Goal: Information Seeking & Learning: Find specific page/section

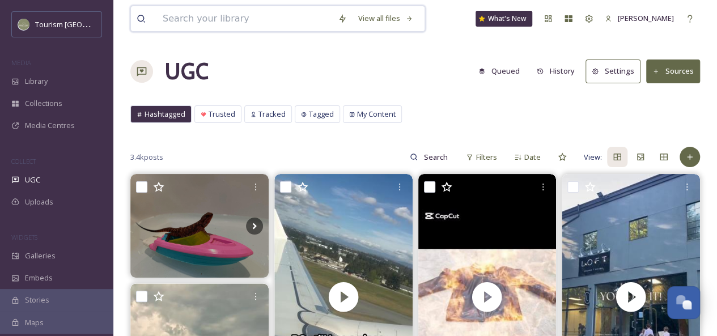
click at [205, 20] on input at bounding box center [244, 18] width 175 height 25
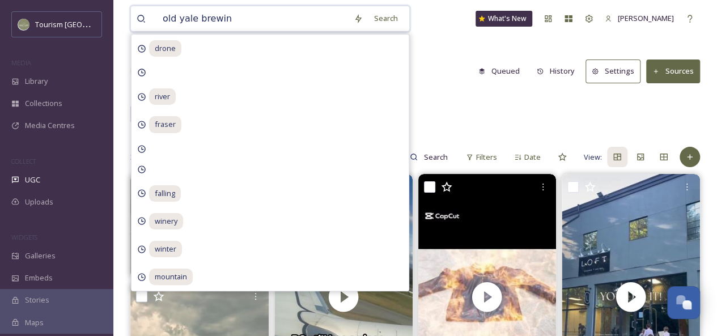
type input "old yale brewing"
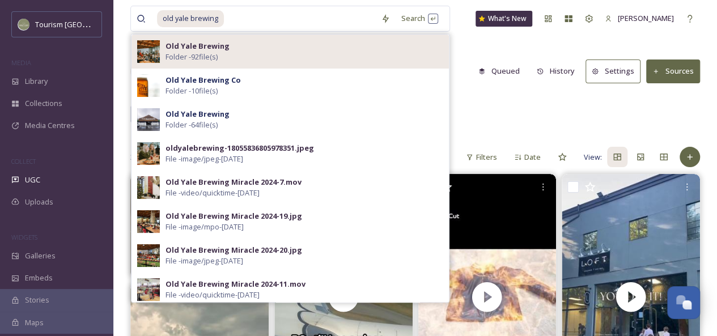
click at [287, 53] on div "Old Yale Brewing Folder - 92 file(s)" at bounding box center [305, 52] width 278 height 22
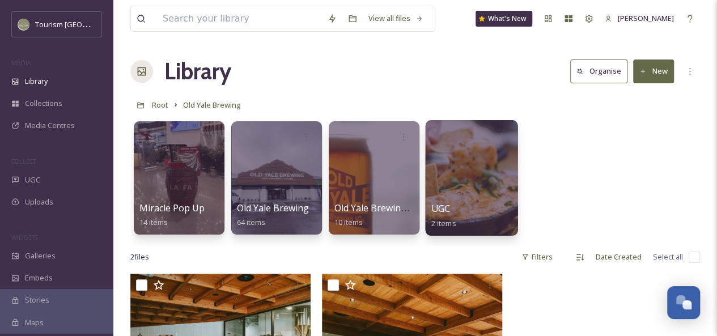
click at [477, 148] on div at bounding box center [471, 178] width 92 height 116
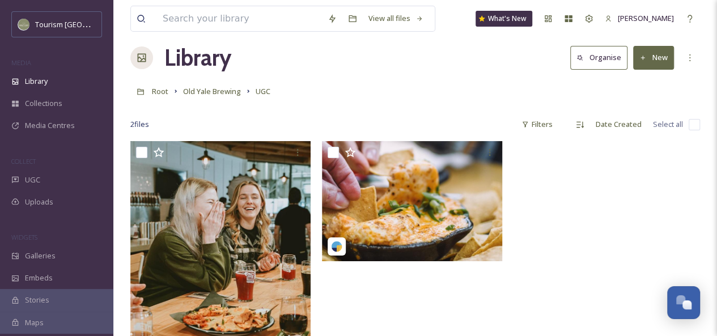
scroll to position [14, 0]
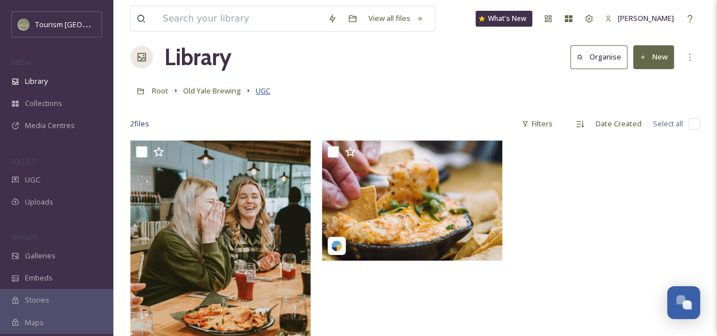
click at [263, 90] on span "UGC" at bounding box center [263, 91] width 15 height 10
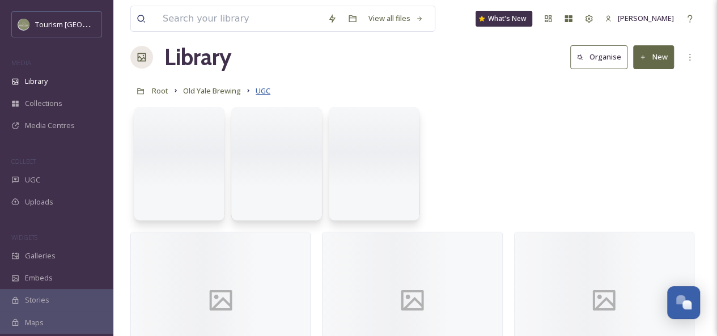
scroll to position [0, 0]
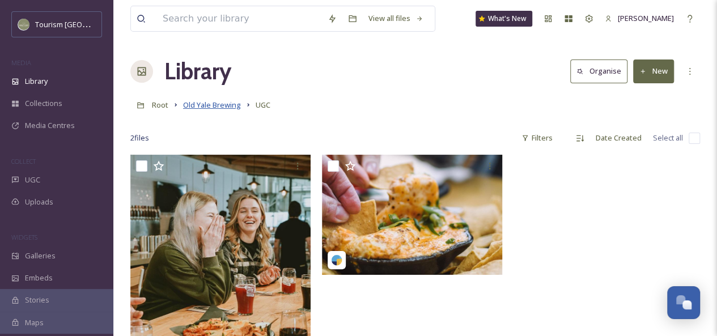
click at [218, 109] on span "Old Yale Brewing" at bounding box center [212, 105] width 58 height 10
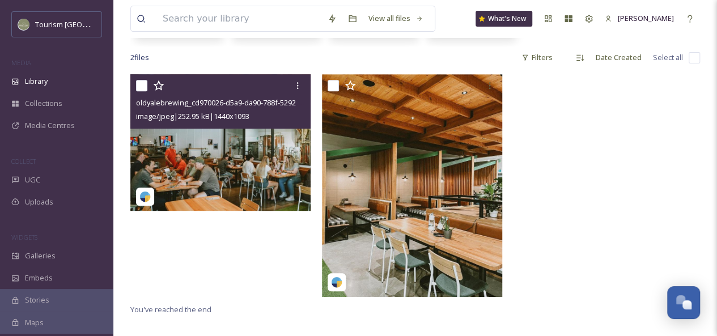
scroll to position [199, 0]
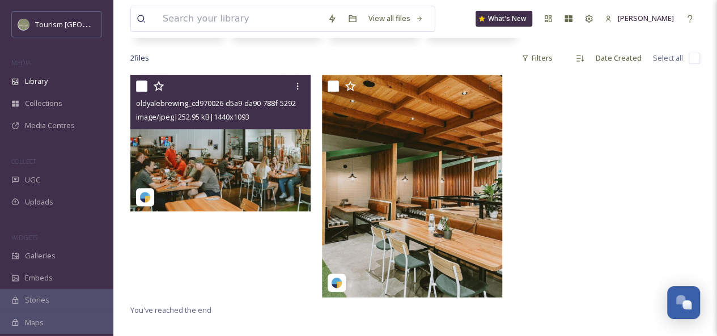
click at [260, 163] on img at bounding box center [220, 143] width 180 height 137
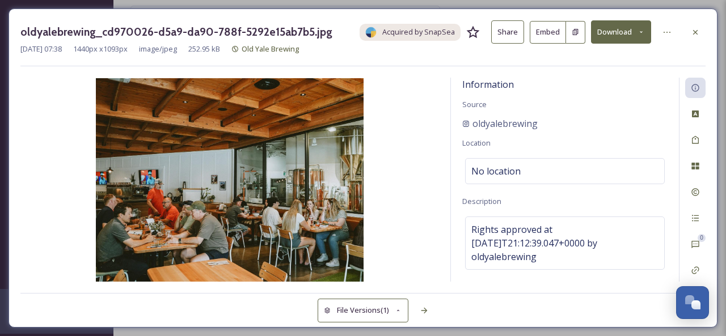
click at [511, 36] on button "Share" at bounding box center [507, 31] width 33 height 23
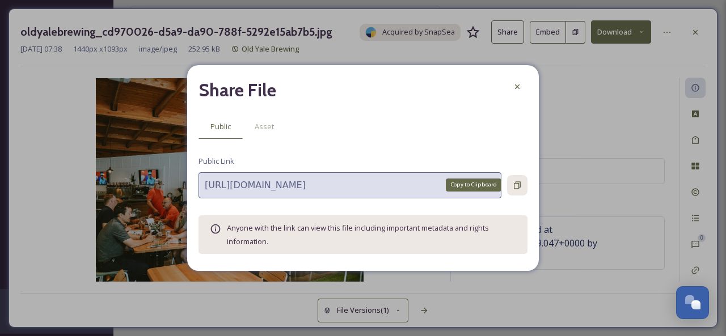
click at [513, 179] on div "Copy to Clipboard" at bounding box center [517, 185] width 20 height 20
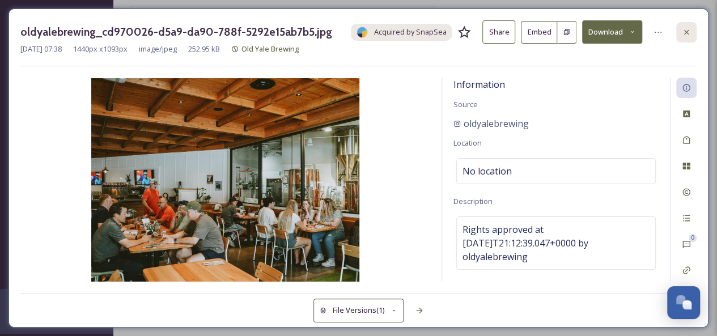
click at [691, 35] on icon at bounding box center [686, 32] width 9 height 9
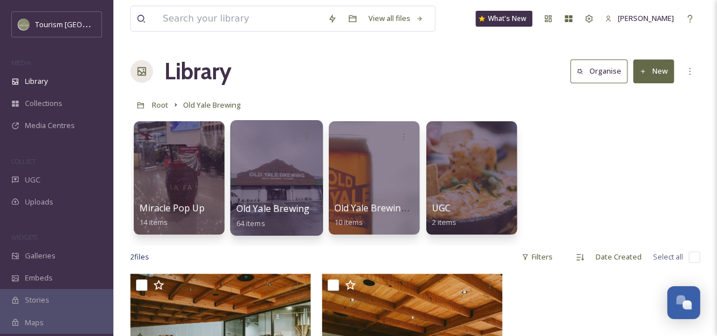
click at [268, 188] on div at bounding box center [276, 178] width 92 height 116
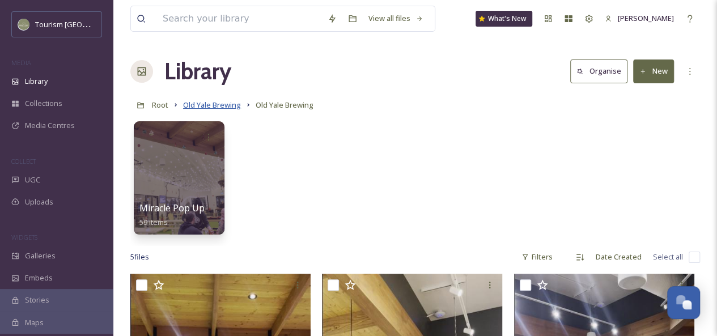
click at [228, 107] on span "Old Yale Brewing" at bounding box center [212, 105] width 58 height 10
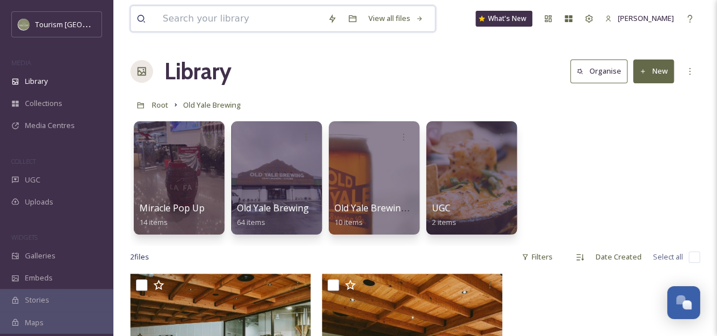
click at [195, 18] on input at bounding box center [239, 18] width 165 height 25
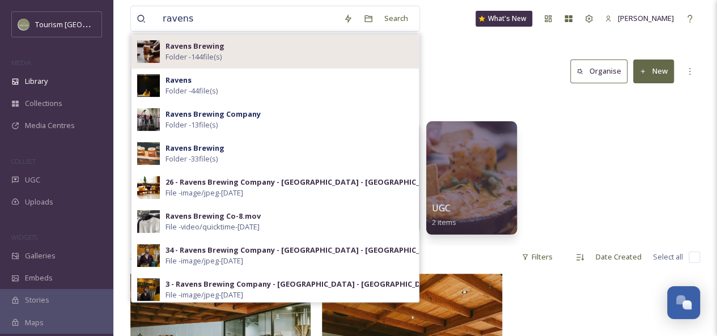
click at [230, 54] on div "Ravens Brewing Folder - 144 file(s)" at bounding box center [290, 52] width 248 height 22
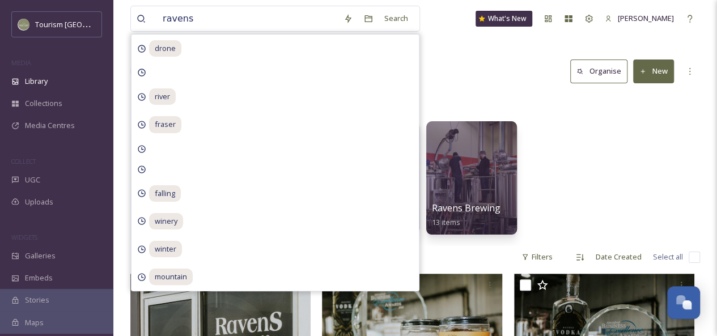
click at [509, 76] on div "Library Organise New" at bounding box center [415, 71] width 570 height 34
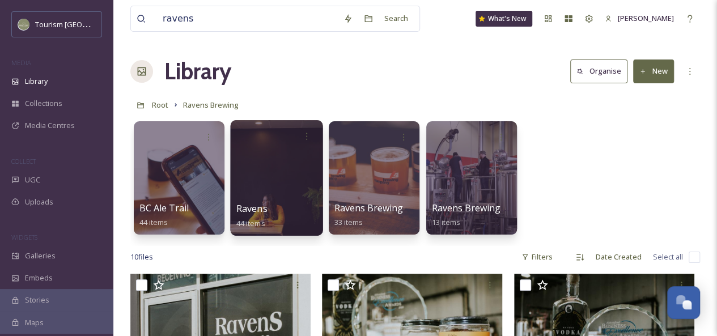
click at [259, 187] on div at bounding box center [276, 178] width 92 height 116
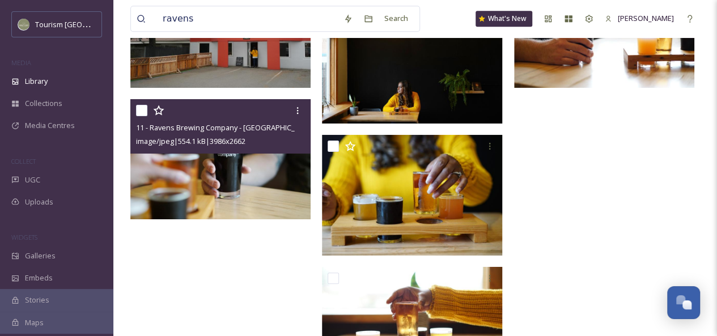
scroll to position [2499, 0]
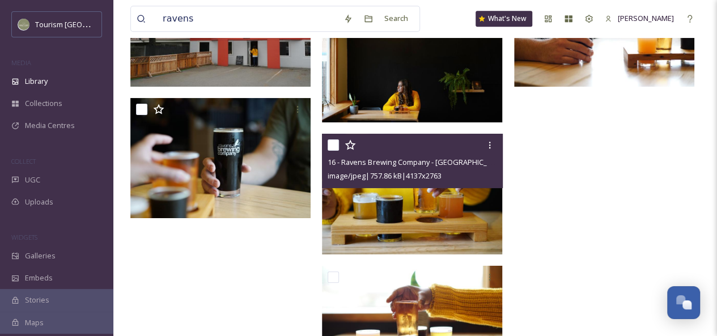
click at [408, 208] on img at bounding box center [412, 194] width 180 height 121
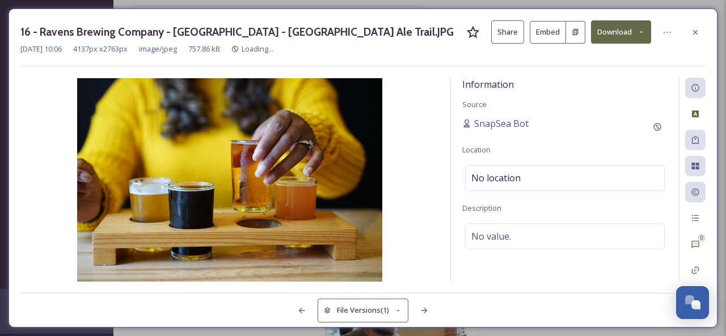
click at [504, 35] on button "Share" at bounding box center [507, 31] width 33 height 23
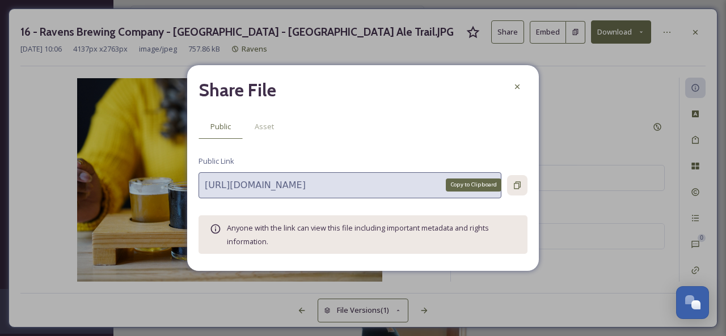
click at [516, 188] on icon at bounding box center [517, 184] width 7 height 7
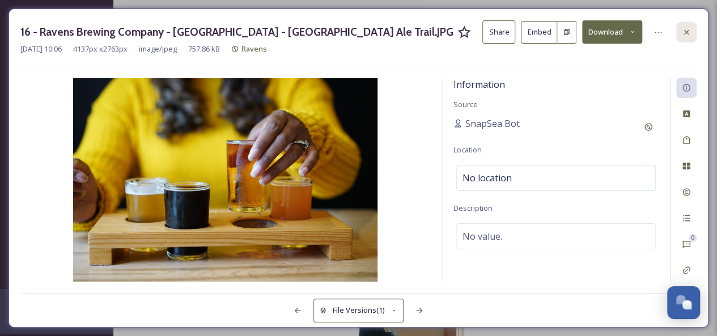
click at [685, 33] on icon at bounding box center [686, 31] width 5 height 5
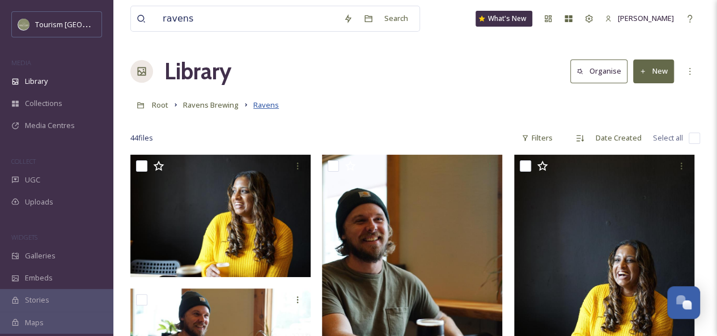
click at [263, 106] on span "Ravens" at bounding box center [266, 105] width 26 height 10
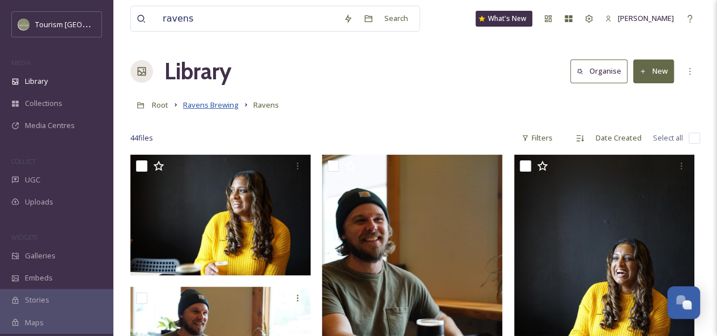
click at [210, 106] on span "Ravens Brewing" at bounding box center [211, 105] width 56 height 10
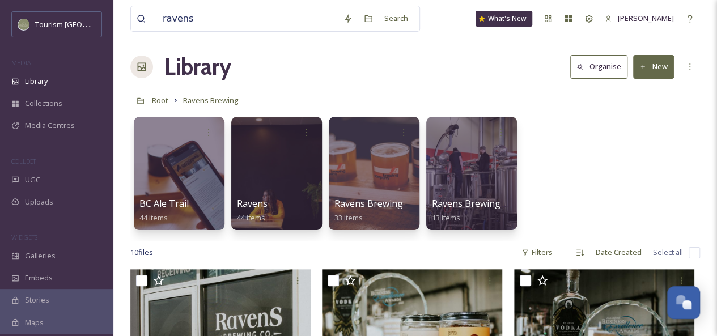
scroll to position [6, 0]
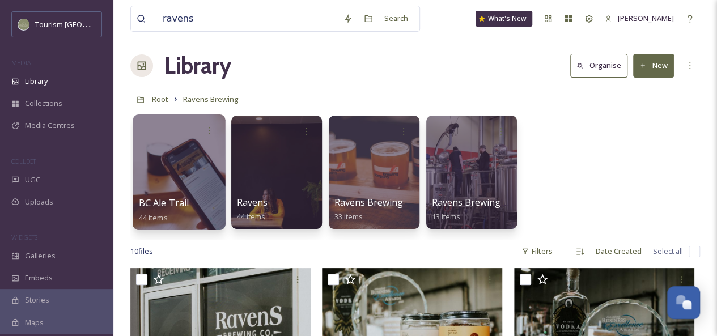
click at [188, 163] on div at bounding box center [179, 173] width 92 height 116
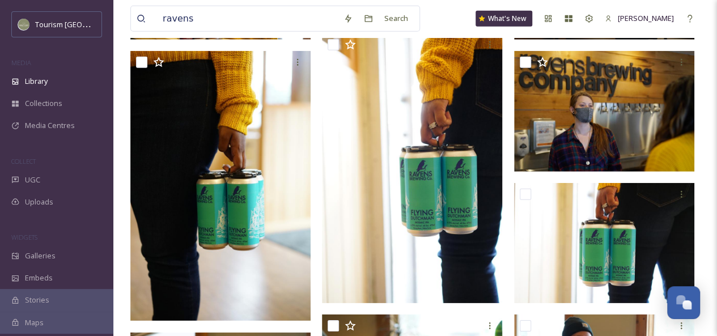
scroll to position [1607, 0]
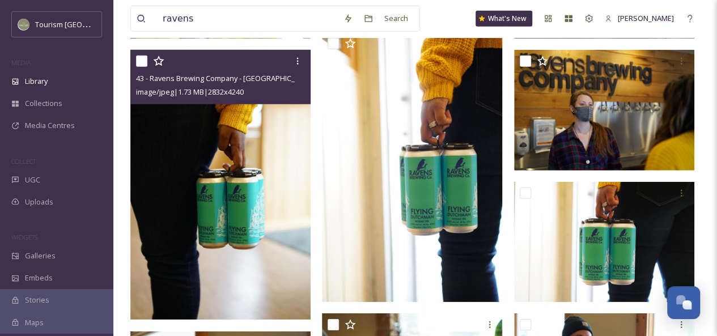
click at [265, 187] on img at bounding box center [220, 185] width 180 height 270
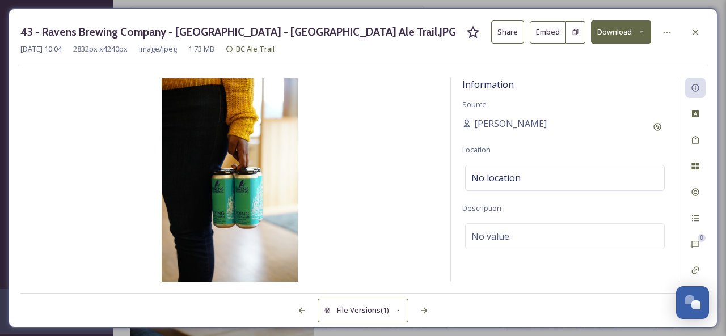
click at [506, 38] on button "Share" at bounding box center [507, 31] width 33 height 23
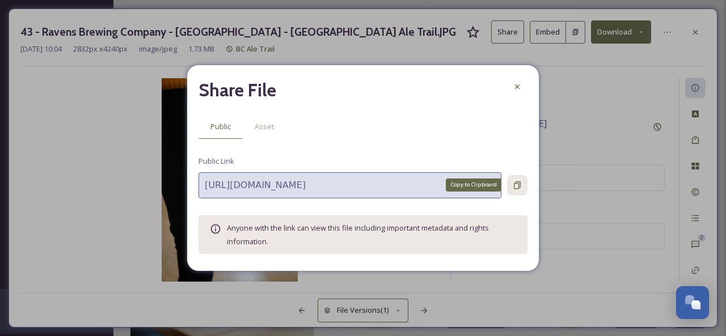
click at [518, 188] on icon at bounding box center [517, 184] width 7 height 7
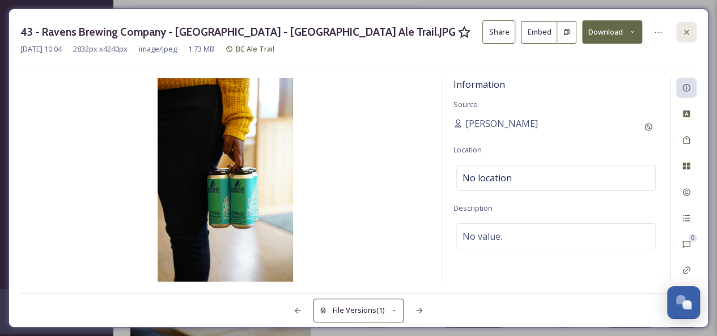
click at [687, 30] on icon at bounding box center [686, 32] width 9 height 9
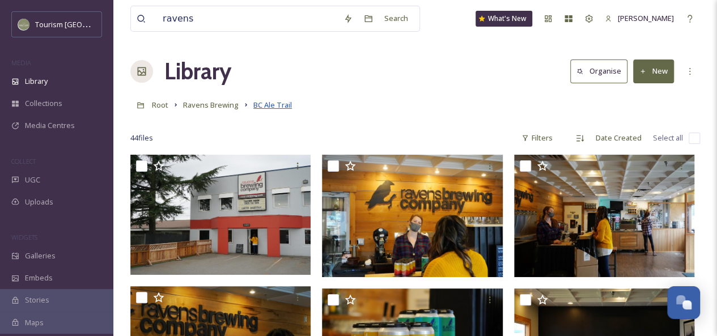
click at [267, 105] on span "BC Ale Trail" at bounding box center [272, 105] width 39 height 10
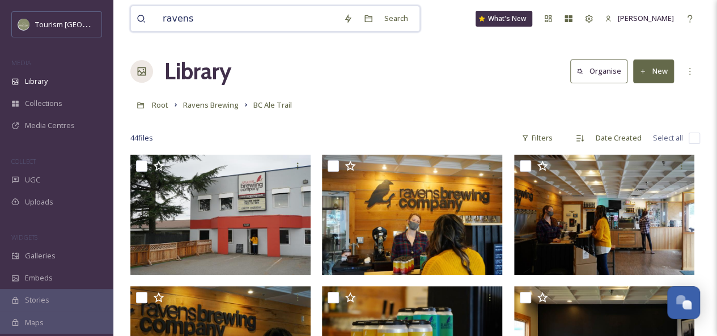
drag, startPoint x: 204, startPoint y: 16, endPoint x: 104, endPoint y: 14, distance: 99.8
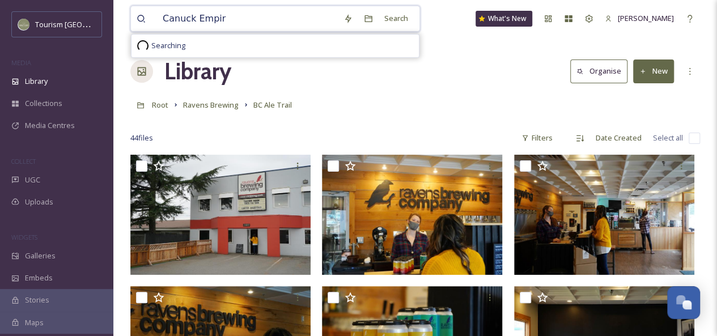
type input "Canuck Empire"
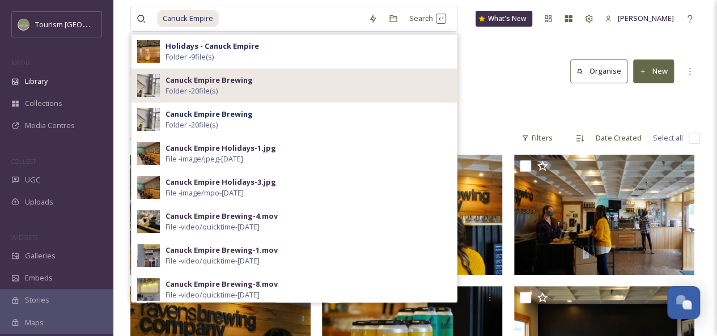
click at [274, 81] on div "Canuck Empire Brewing Folder - 20 file(s)" at bounding box center [309, 86] width 286 height 22
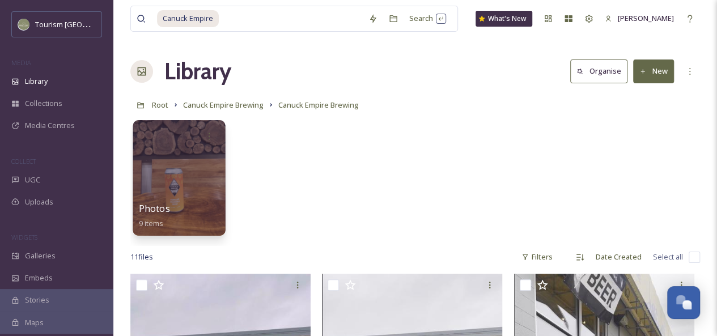
click at [160, 145] on div at bounding box center [179, 136] width 81 height 21
click at [204, 168] on div at bounding box center [179, 178] width 92 height 116
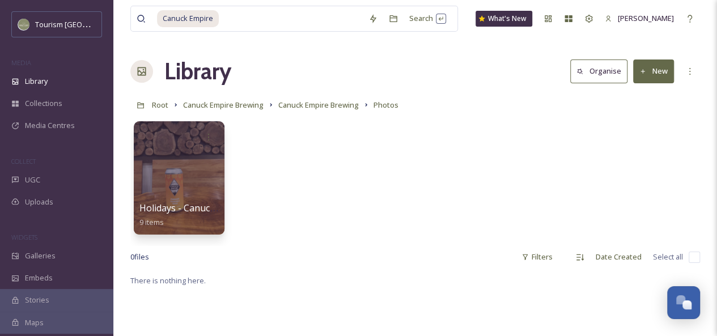
scroll to position [3, 0]
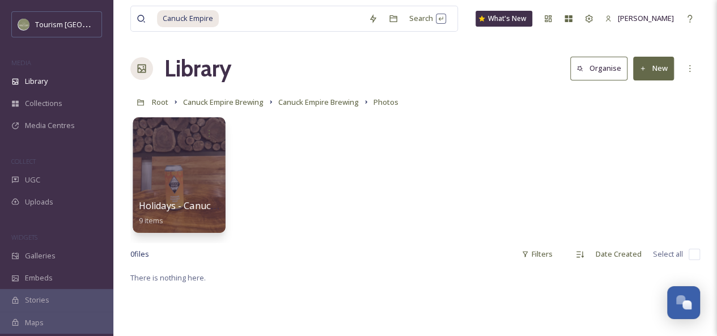
click at [197, 174] on div at bounding box center [179, 175] width 92 height 116
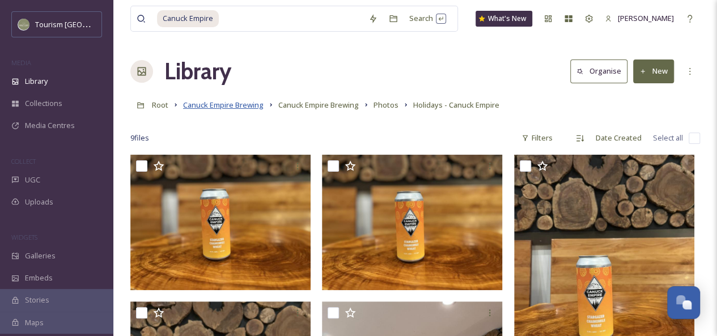
click at [218, 105] on span "Canuck Empire Brewing" at bounding box center [223, 105] width 81 height 10
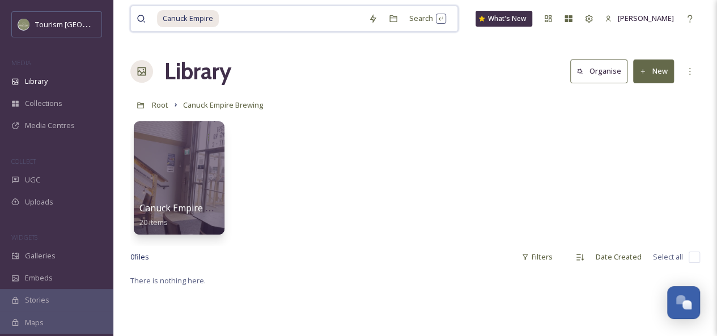
click at [234, 20] on input at bounding box center [291, 18] width 143 height 25
drag, startPoint x: 266, startPoint y: 13, endPoint x: 145, endPoint y: 11, distance: 120.8
click at [145, 11] on div "Canuck Empire" at bounding box center [250, 18] width 226 height 25
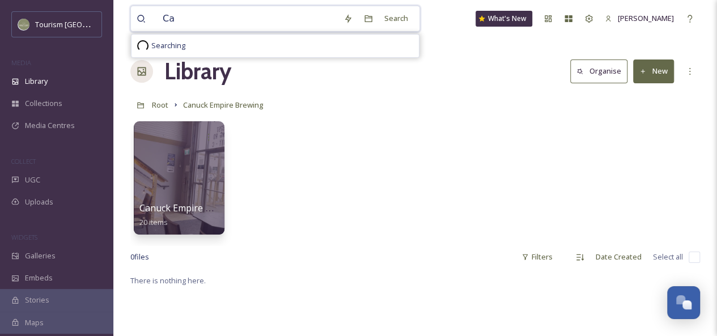
type input "C"
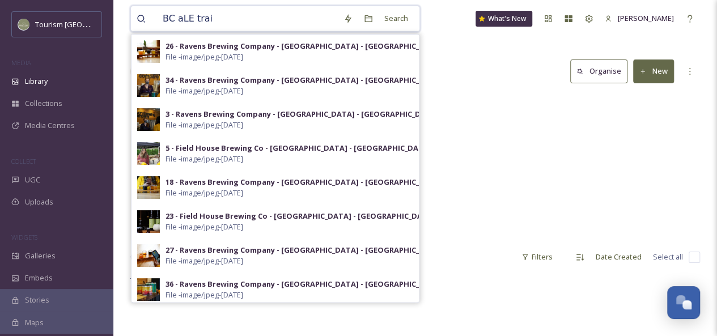
type input "BC aLE trail"
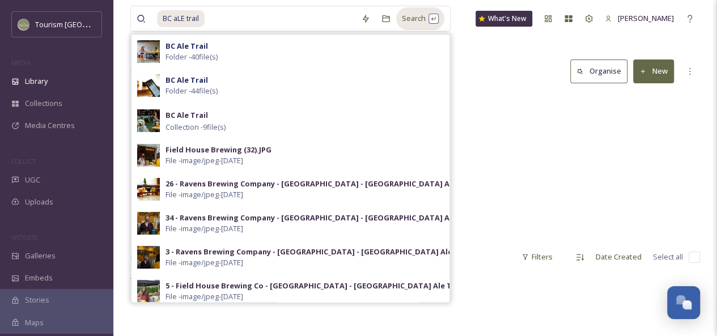
click at [421, 16] on div "Search" at bounding box center [420, 18] width 48 height 22
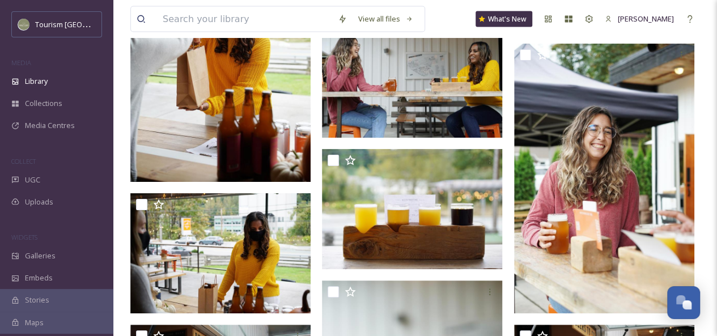
scroll to position [7510, 0]
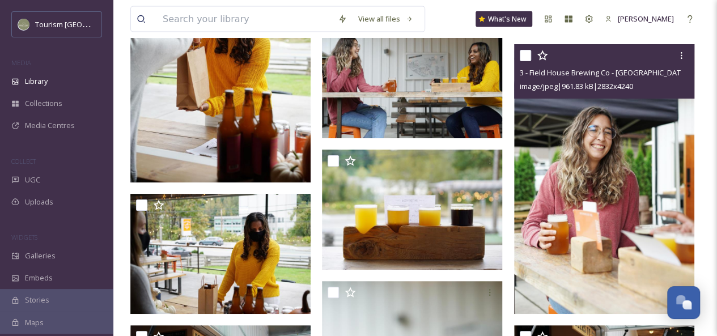
click at [671, 160] on img at bounding box center [604, 179] width 180 height 270
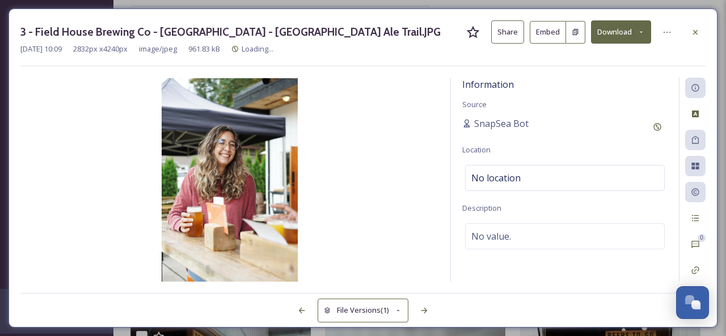
click at [514, 31] on button "Share" at bounding box center [507, 31] width 33 height 23
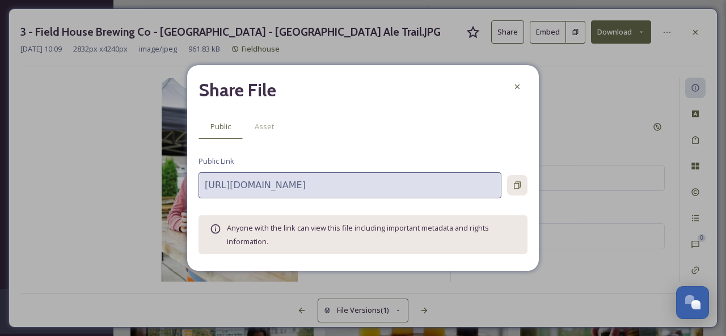
click at [511, 184] on div at bounding box center [517, 185] width 20 height 20
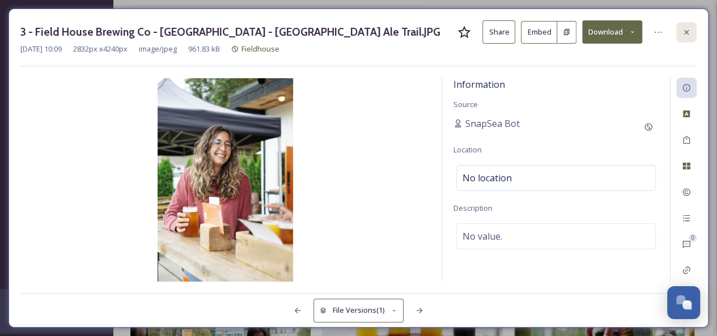
click at [688, 32] on icon at bounding box center [686, 32] width 9 height 9
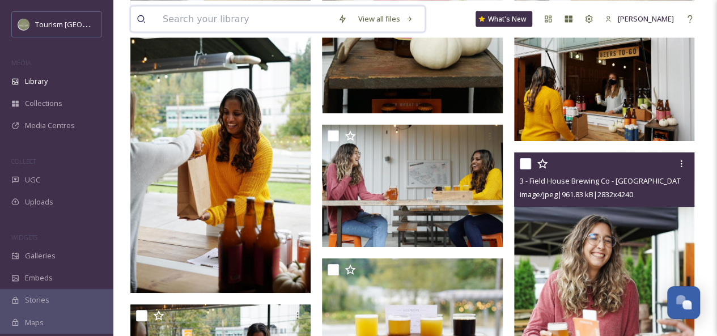
click at [256, 22] on input at bounding box center [244, 18] width 175 height 25
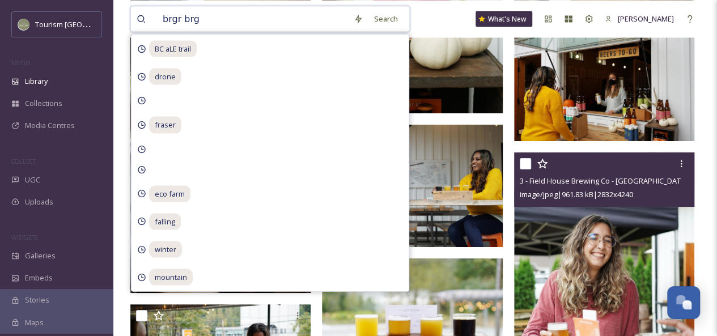
type input "brgr brgr"
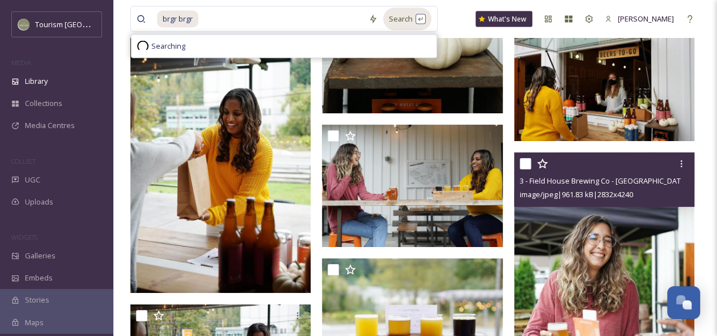
click at [390, 20] on div "Search" at bounding box center [407, 18] width 48 height 22
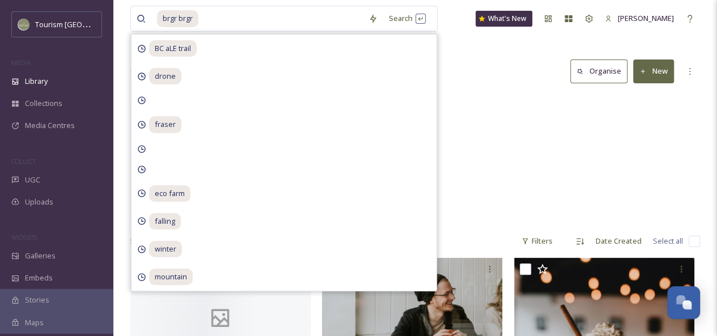
click at [479, 62] on div "Library Search Organise New" at bounding box center [415, 71] width 570 height 34
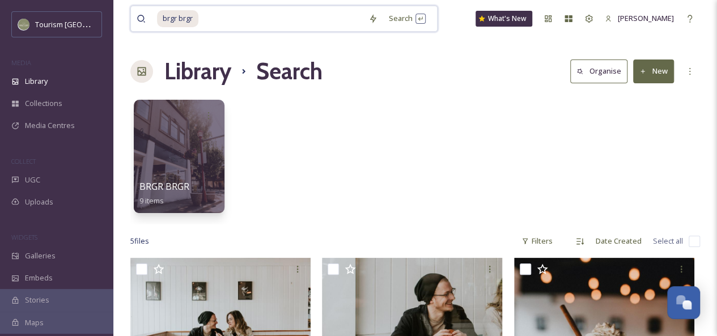
click at [248, 22] on input at bounding box center [281, 18] width 163 height 25
type input "b"
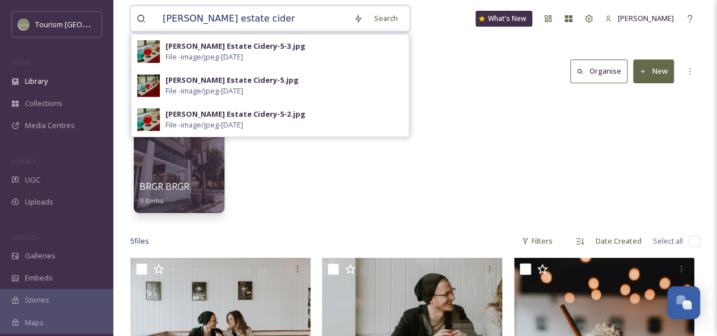
type input "[PERSON_NAME] estate cidery"
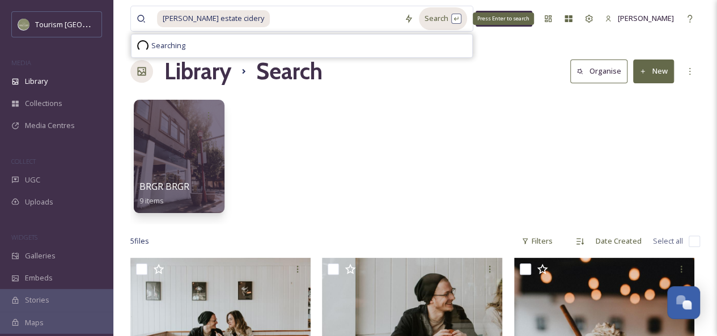
click at [427, 20] on div "Search Press Enter to search" at bounding box center [443, 18] width 48 height 22
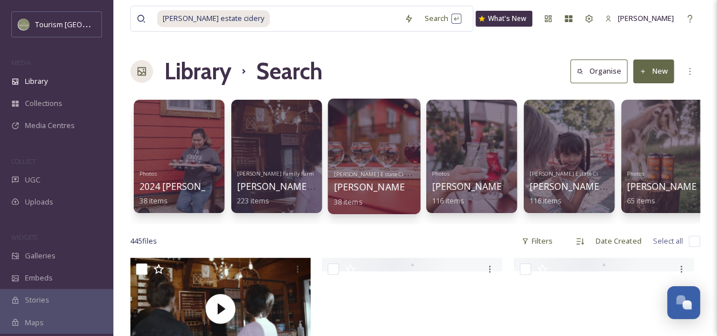
click at [363, 163] on div at bounding box center [374, 157] width 92 height 116
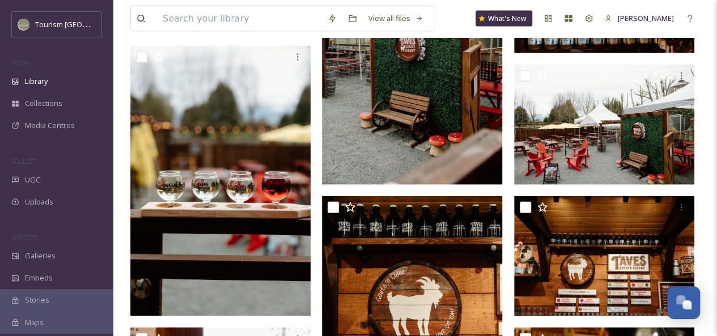
scroll to position [1201, 0]
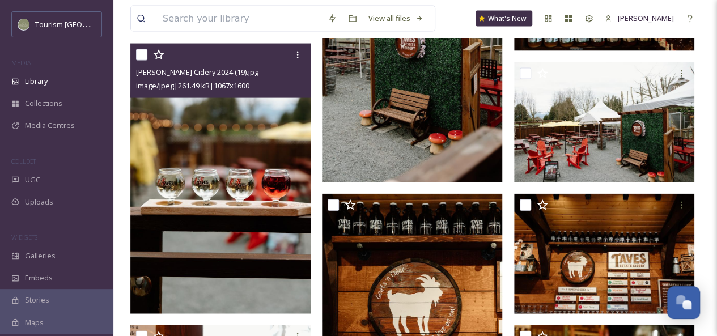
click at [234, 222] on img at bounding box center [220, 179] width 180 height 270
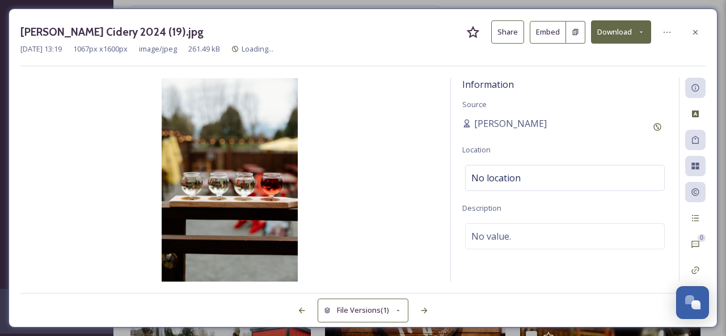
click at [501, 37] on button "Share" at bounding box center [507, 31] width 33 height 23
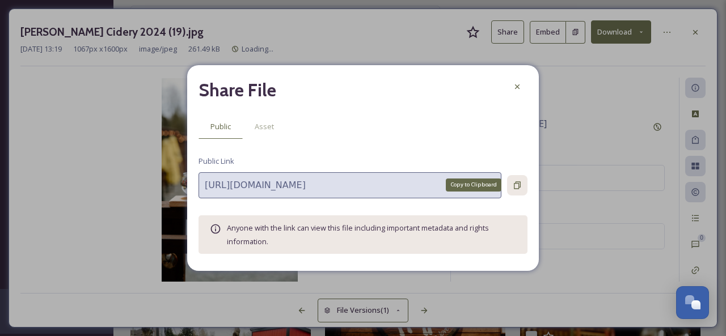
click at [521, 182] on icon at bounding box center [517, 185] width 9 height 9
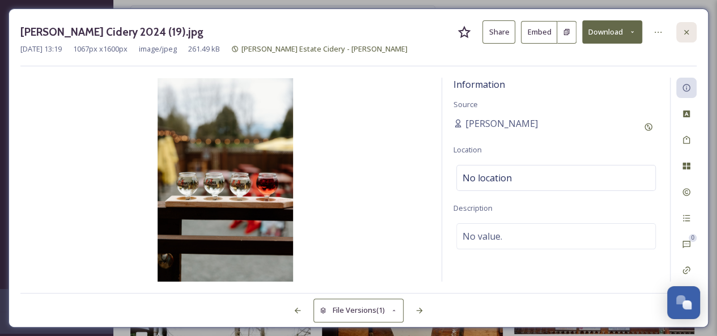
click at [683, 31] on icon at bounding box center [686, 32] width 9 height 9
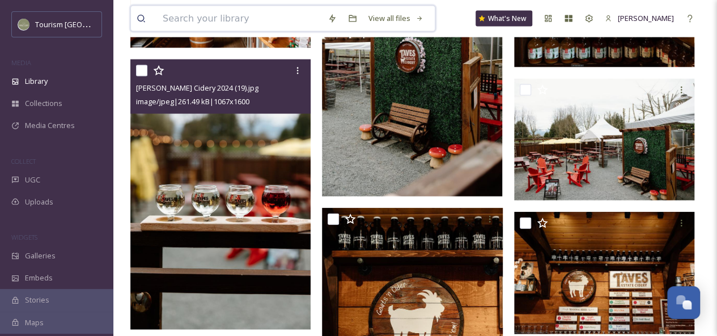
click at [259, 21] on input at bounding box center [239, 18] width 165 height 25
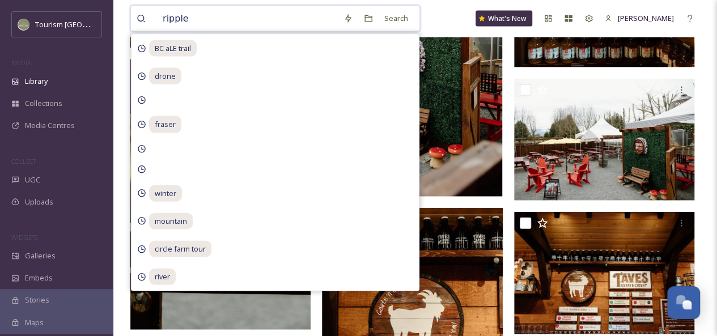
type input "ripples"
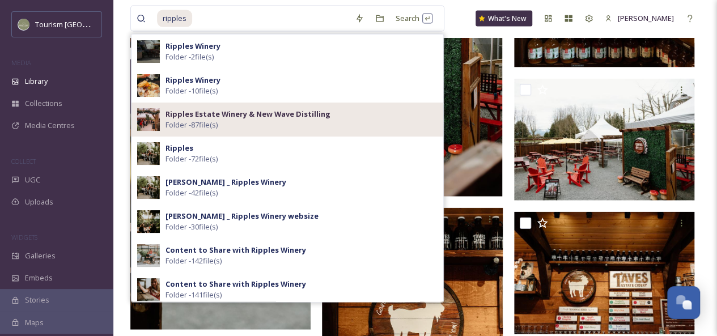
click at [257, 112] on strong "Ripples Estate Winery & New Wave Distilling" at bounding box center [248, 114] width 165 height 10
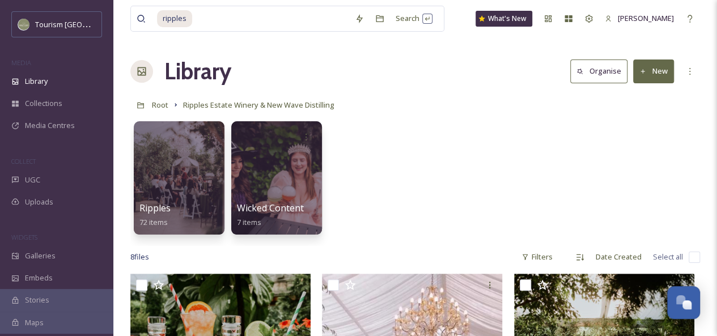
click at [685, 168] on div "Ripples 72 items Wicked Content 7 items" at bounding box center [415, 181] width 570 height 130
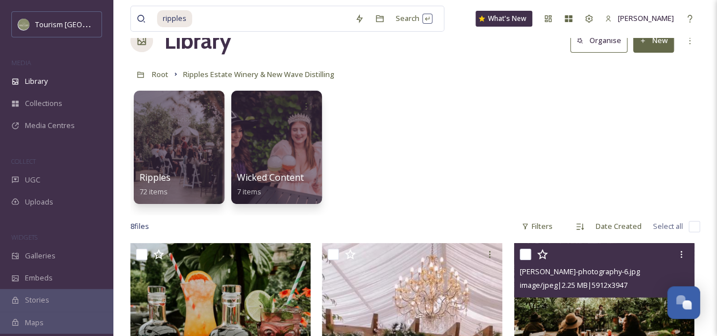
scroll to position [28, 0]
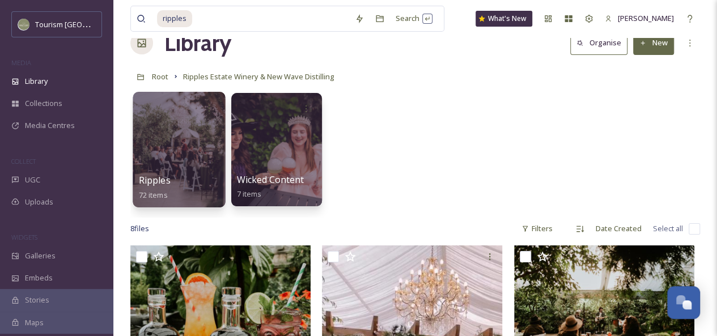
click at [180, 175] on div "Ripples 72 items" at bounding box center [179, 188] width 81 height 28
click at [185, 141] on div at bounding box center [179, 150] width 92 height 116
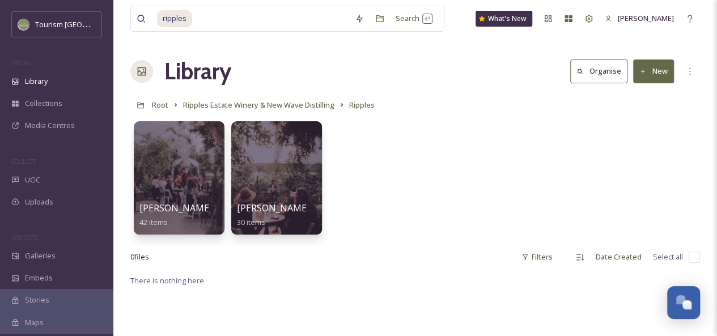
scroll to position [2, 0]
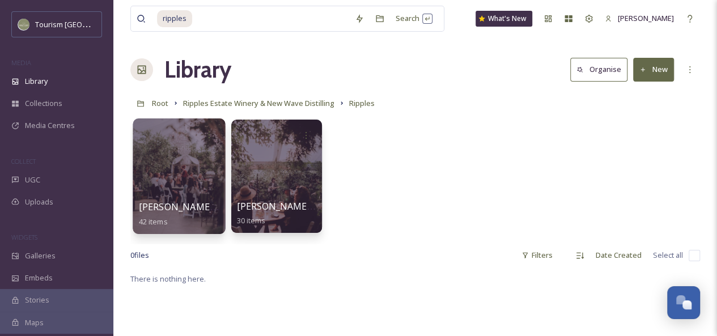
click at [187, 174] on div at bounding box center [179, 177] width 92 height 116
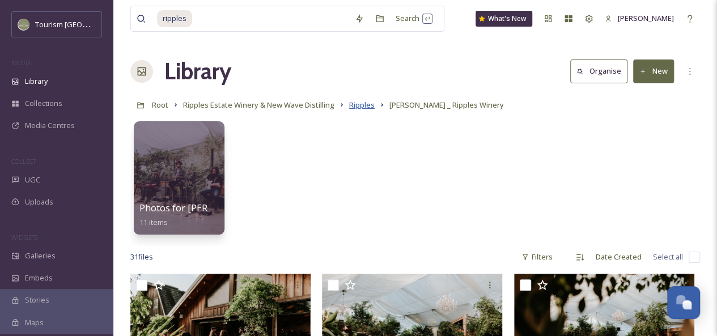
click at [362, 107] on span "Ripples" at bounding box center [362, 105] width 26 height 10
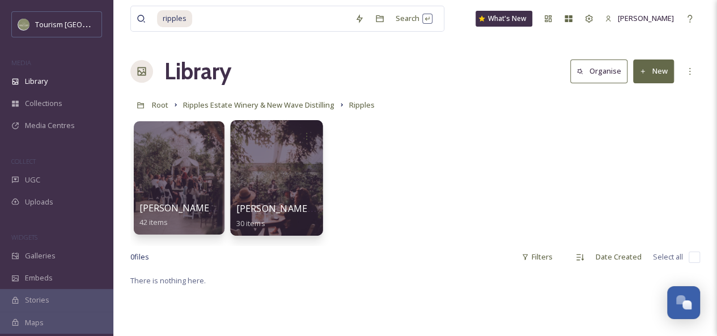
click at [295, 179] on div at bounding box center [276, 178] width 92 height 116
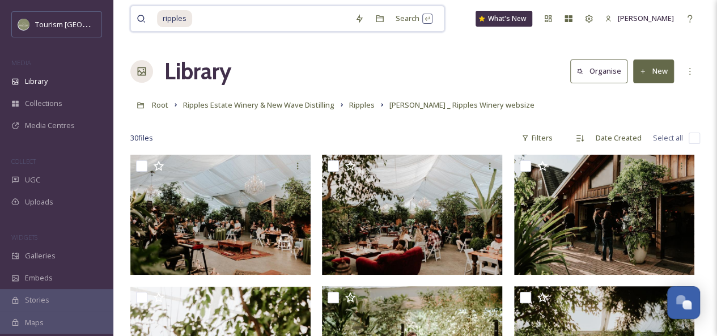
click at [226, 19] on input at bounding box center [271, 18] width 156 height 25
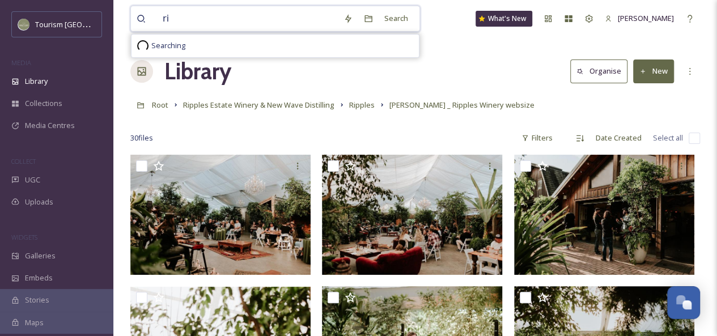
type input "r"
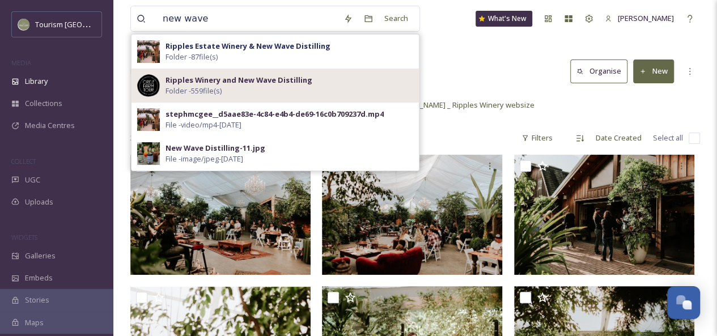
click at [264, 85] on div "Ripples Winery and New Wave Distilling Folder - 559 file(s)" at bounding box center [290, 86] width 248 height 22
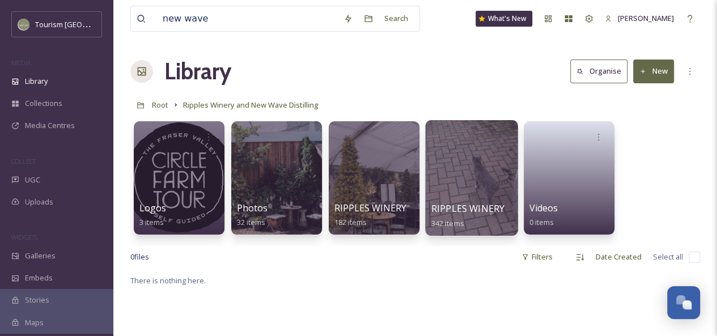
click at [454, 206] on span "RIPPLES WINERY" at bounding box center [469, 208] width 74 height 12
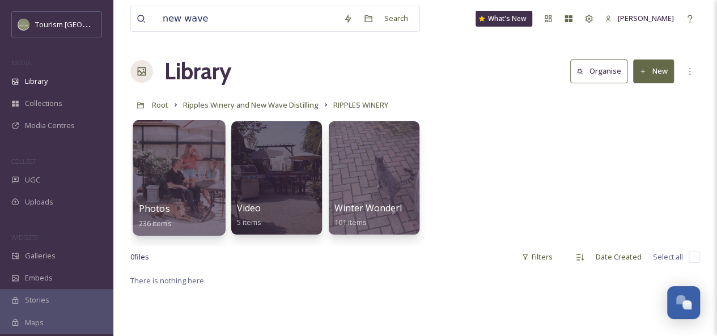
click at [191, 184] on div at bounding box center [179, 178] width 92 height 116
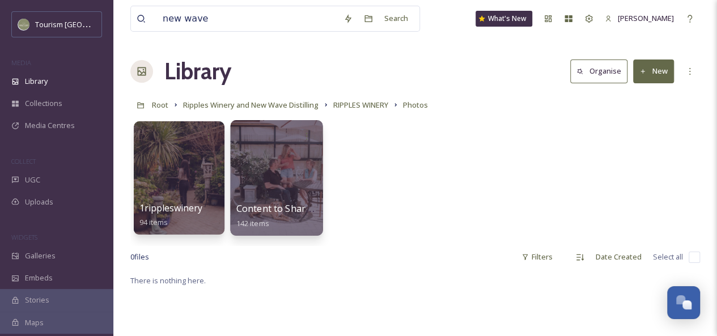
click at [286, 177] on div at bounding box center [276, 178] width 92 height 116
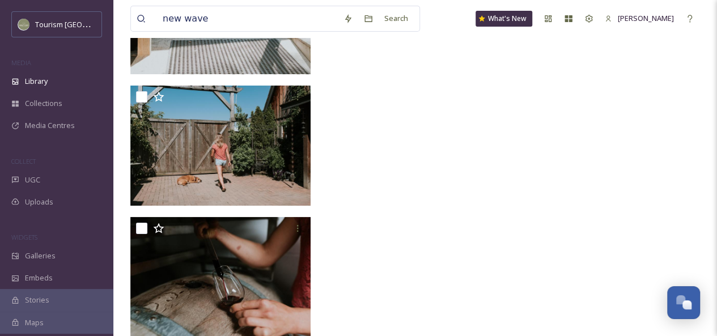
scroll to position [8399, 0]
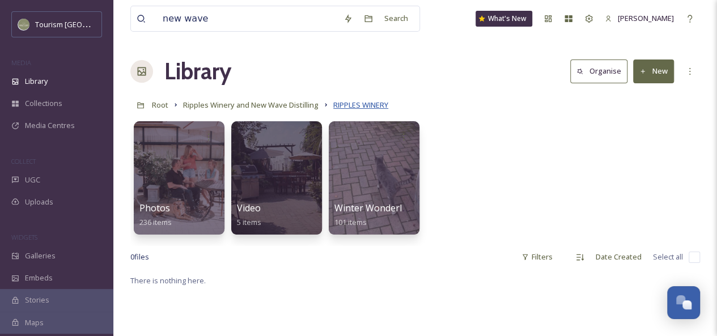
click at [355, 105] on span "RIPPLES WINERY" at bounding box center [360, 105] width 55 height 10
click at [293, 107] on span "Ripples Winery and New Wave Distilling" at bounding box center [251, 105] width 136 height 10
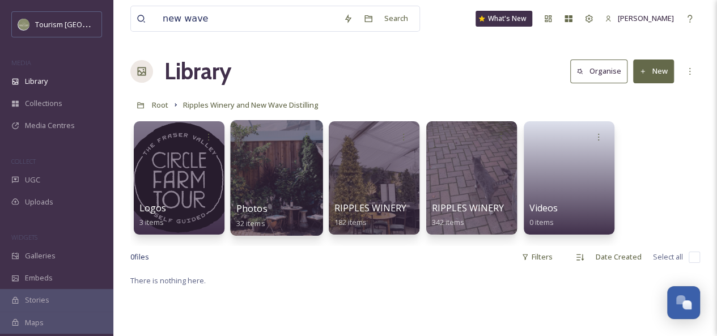
click at [301, 164] on div at bounding box center [276, 178] width 92 height 116
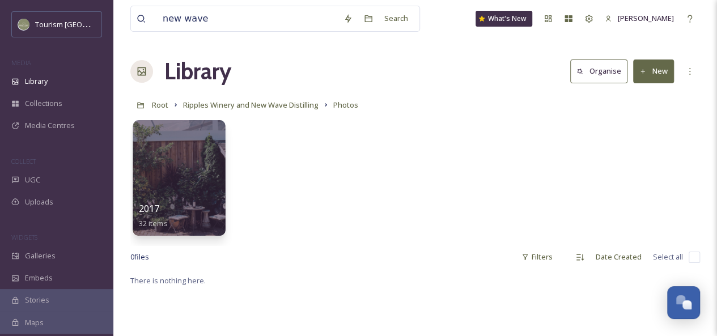
click at [206, 189] on div at bounding box center [179, 178] width 92 height 116
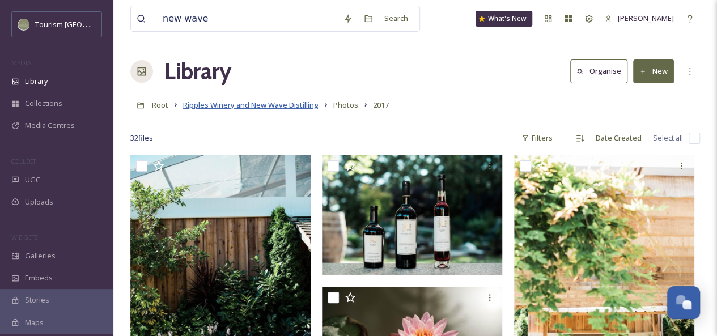
click at [256, 106] on span "Ripples Winery and New Wave Distilling" at bounding box center [251, 105] width 136 height 10
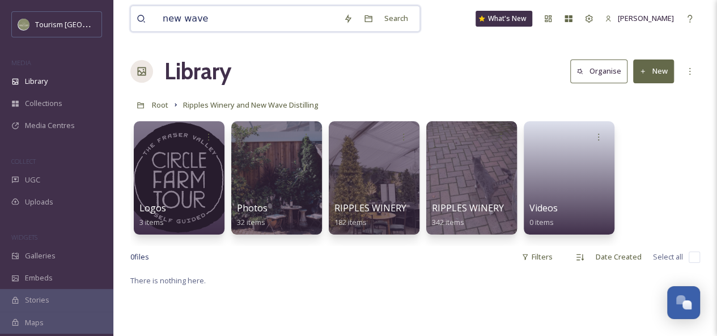
click at [226, 13] on input "new wave" at bounding box center [247, 18] width 181 height 25
drag, startPoint x: 229, startPoint y: 16, endPoint x: 158, endPoint y: 19, distance: 71.5
click at [158, 19] on input "new wave" at bounding box center [247, 18] width 181 height 25
type input "3"
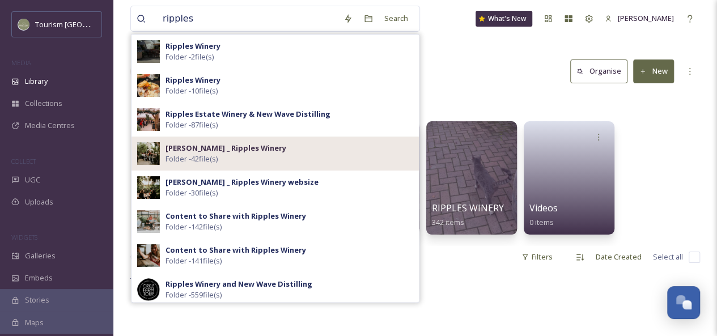
click at [231, 152] on strong "[PERSON_NAME] _ Ripples Winery" at bounding box center [226, 148] width 121 height 10
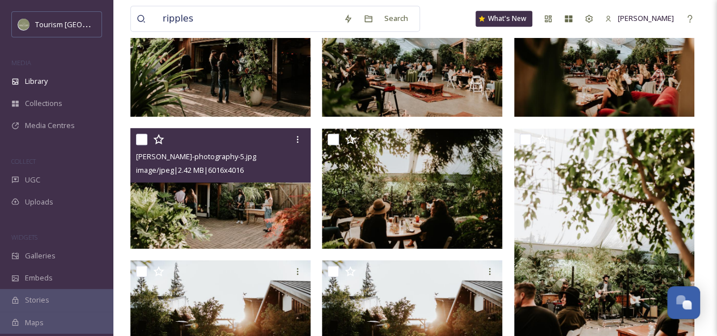
scroll to position [290, 0]
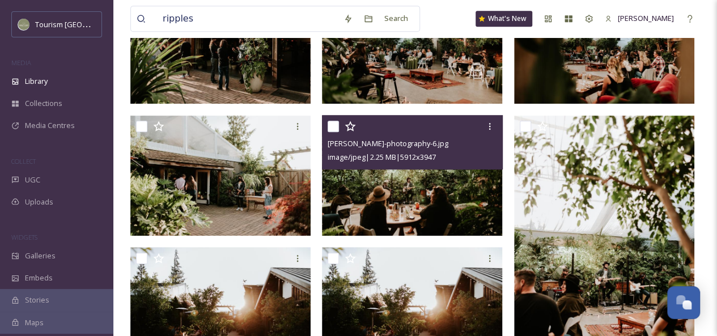
click at [448, 196] on img at bounding box center [412, 176] width 180 height 120
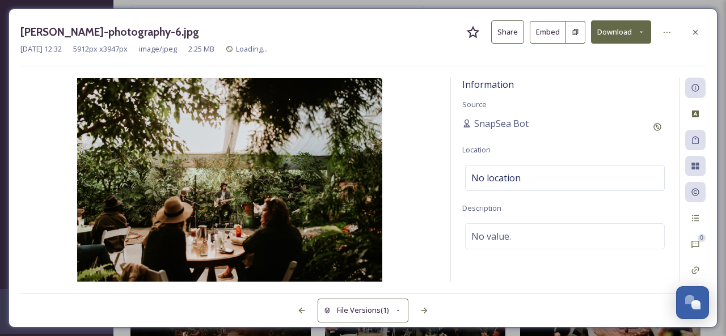
click at [509, 32] on button "Share" at bounding box center [507, 31] width 33 height 23
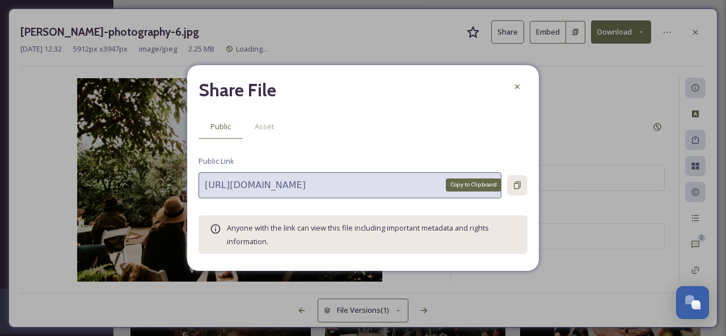
click at [516, 186] on icon at bounding box center [517, 185] width 9 height 9
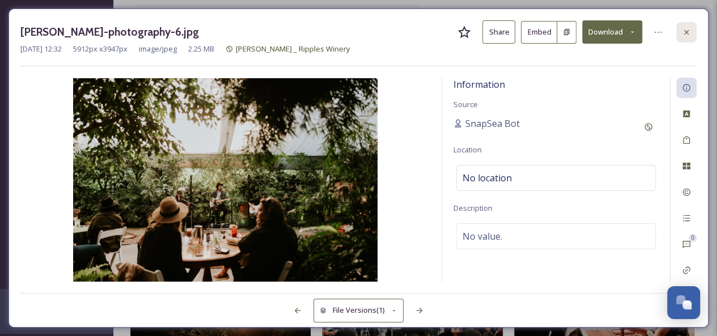
click at [689, 36] on icon at bounding box center [686, 32] width 9 height 9
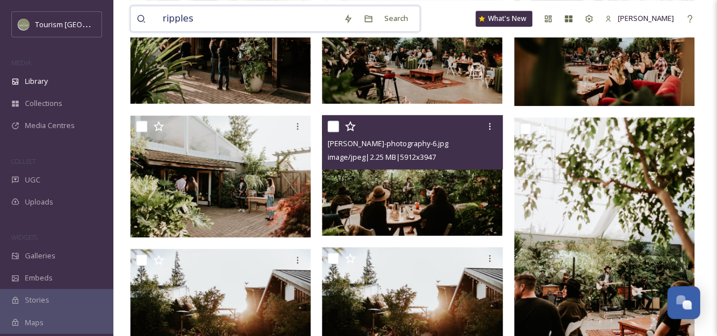
drag, startPoint x: 195, startPoint y: 16, endPoint x: 161, endPoint y: 17, distance: 34.0
click at [161, 17] on input "ripples" at bounding box center [247, 18] width 181 height 25
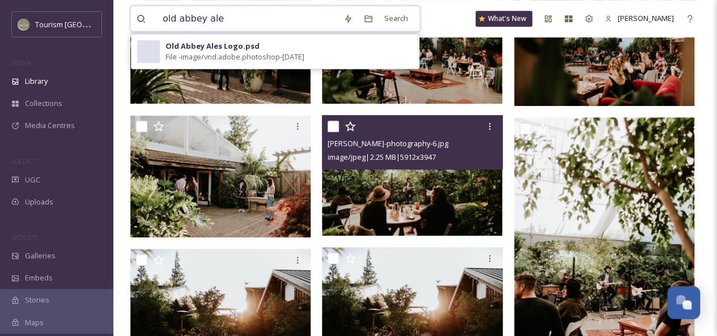
type input "old abbey ales"
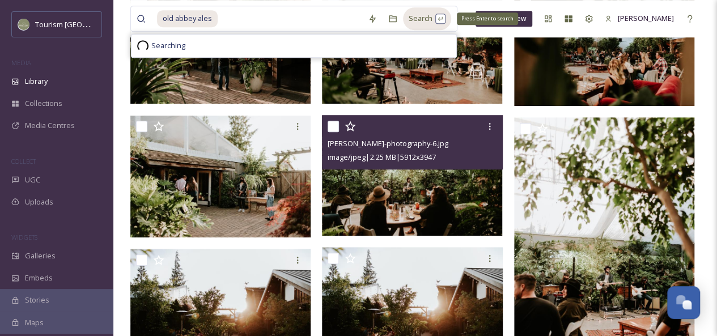
click at [416, 18] on div "Search Press Enter to search" at bounding box center [427, 18] width 48 height 22
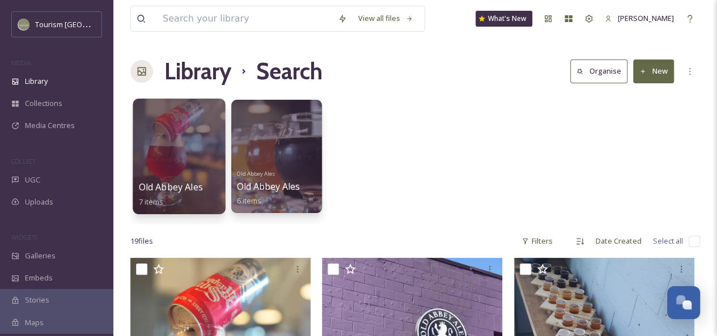
click at [197, 138] on div at bounding box center [179, 157] width 92 height 116
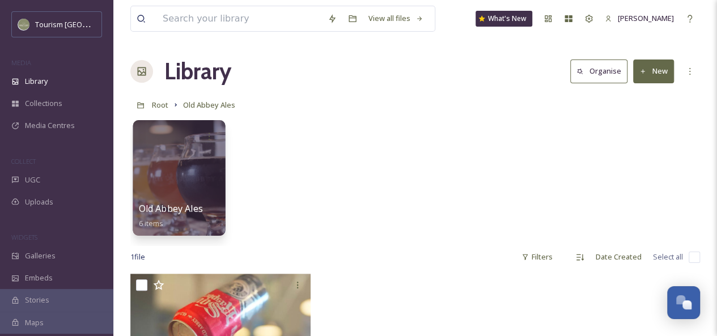
click at [188, 177] on div at bounding box center [179, 178] width 92 height 116
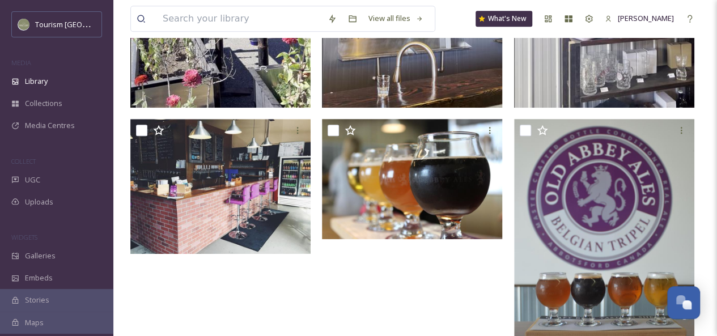
scroll to position [407, 0]
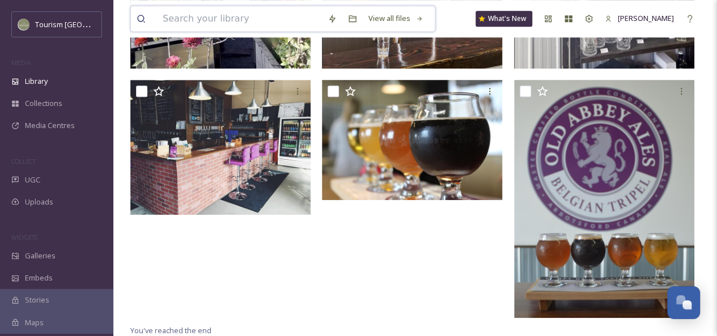
click at [185, 18] on input at bounding box center [239, 18] width 165 height 25
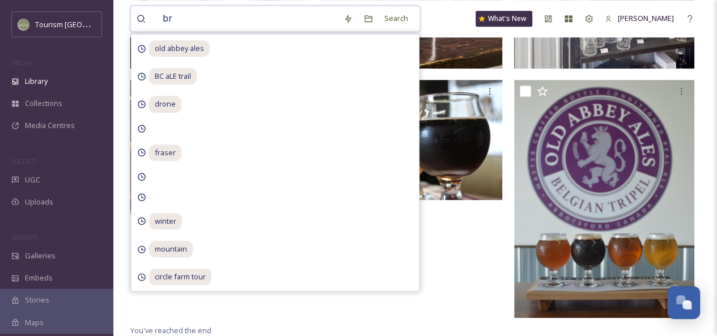
type input "b"
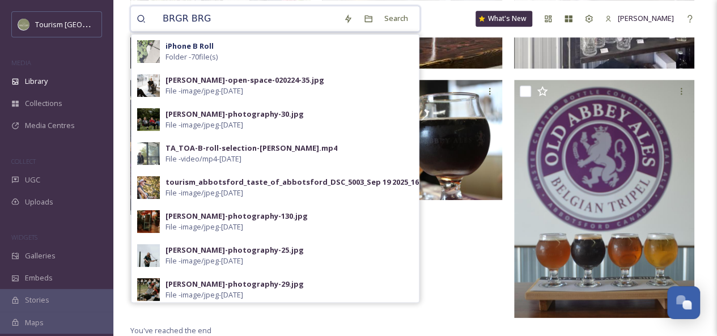
type input "BRGR BRGR"
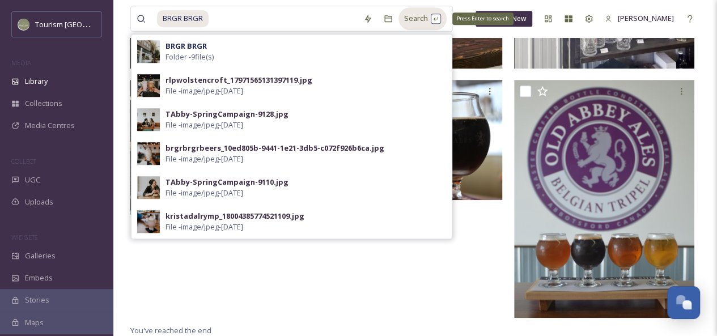
click at [420, 23] on div "Search Press Enter to search" at bounding box center [423, 18] width 48 height 22
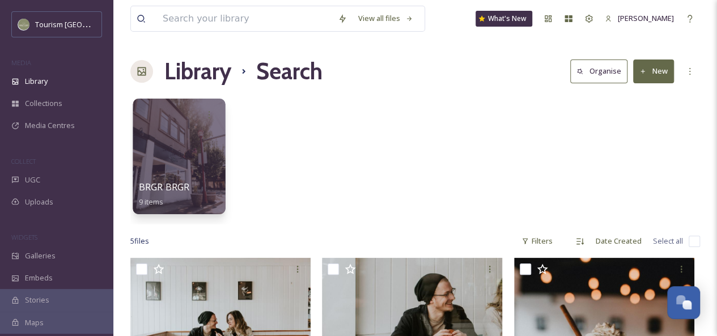
click at [202, 164] on div at bounding box center [179, 157] width 92 height 116
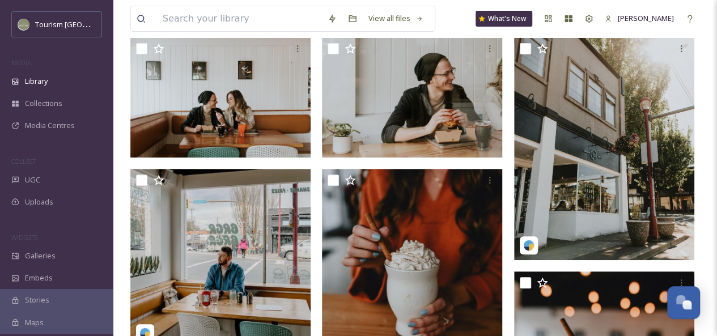
scroll to position [70, 0]
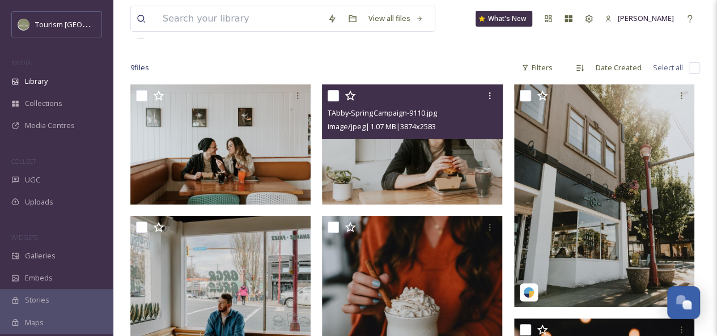
click at [449, 162] on img at bounding box center [412, 144] width 180 height 120
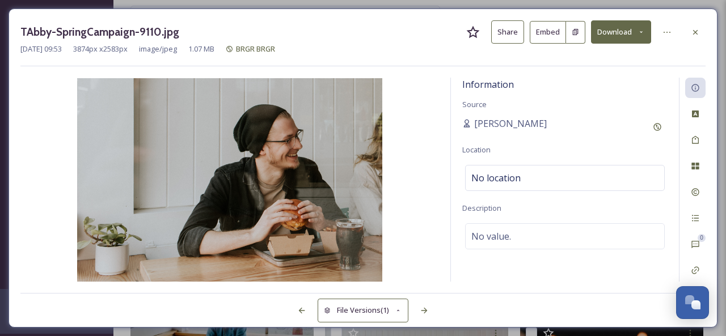
click at [509, 24] on button "Share" at bounding box center [507, 31] width 33 height 23
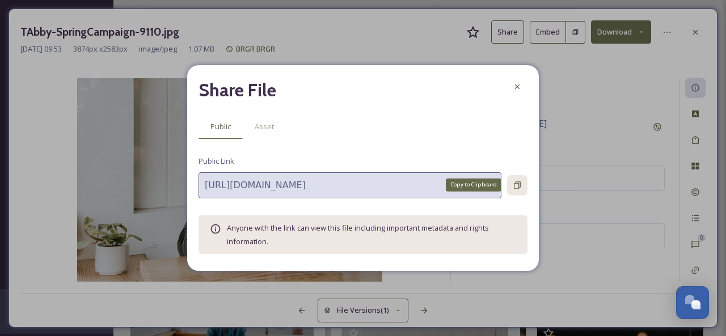
click at [519, 182] on icon at bounding box center [517, 185] width 9 height 9
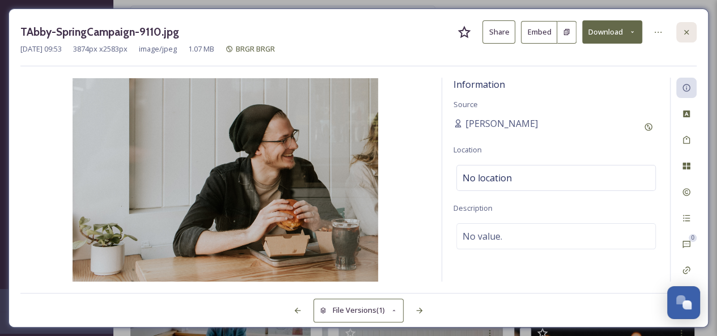
click at [687, 32] on icon at bounding box center [686, 31] width 5 height 5
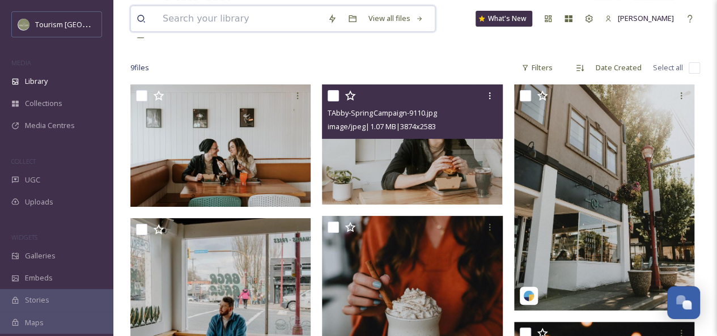
click at [271, 21] on input at bounding box center [239, 18] width 165 height 25
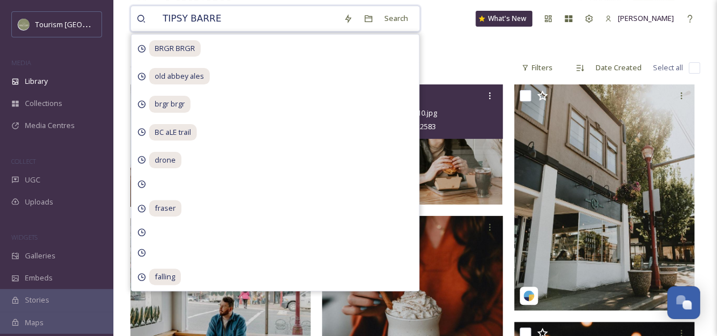
type input "TIPSY BARREL"
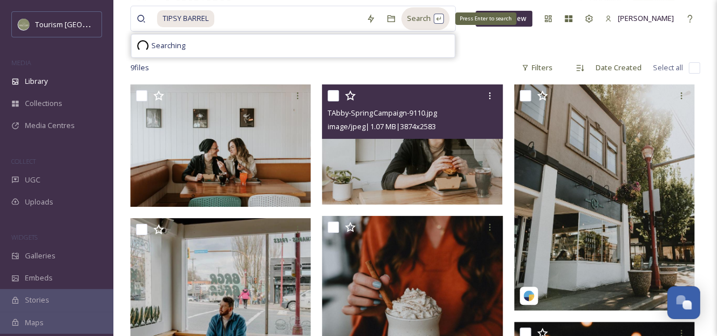
click at [414, 22] on div "Search Press Enter to search" at bounding box center [425, 18] width 48 height 22
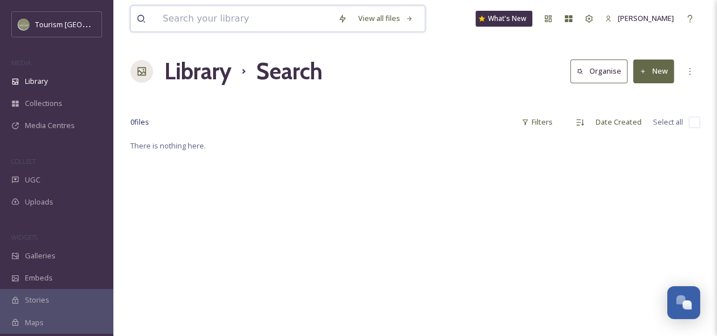
click at [213, 18] on input at bounding box center [244, 18] width 175 height 25
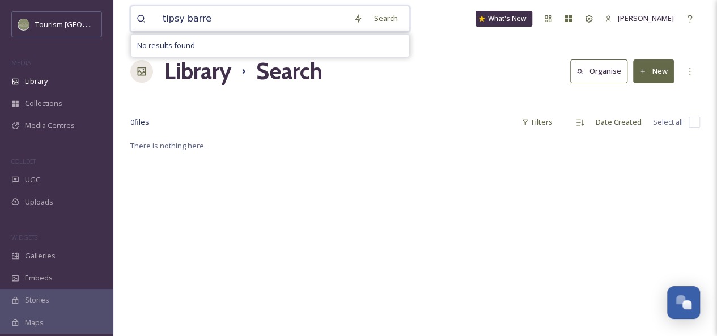
type input "tipsy barrel"
